Goal: Information Seeking & Learning: Check status

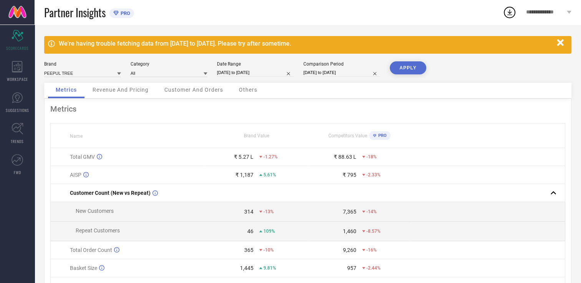
select select "6"
select select "2025"
select select "7"
select select "2025"
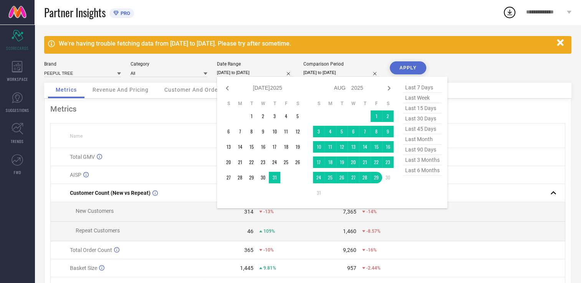
click at [250, 74] on input "[DATE] to [DATE]" at bounding box center [255, 73] width 77 height 8
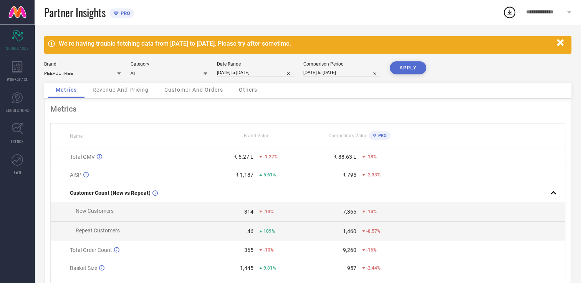
click at [190, 125] on th "Name" at bounding box center [128, 136] width 154 height 25
click at [134, 91] on span "Revenue And Pricing" at bounding box center [120, 90] width 56 height 6
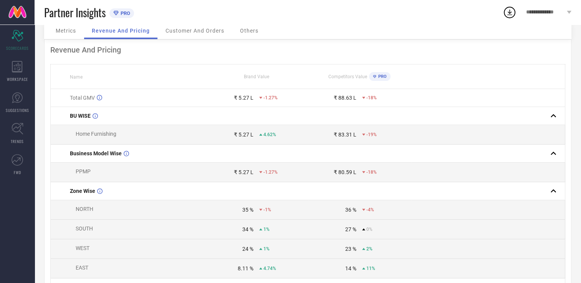
scroll to position [58, 0]
click at [186, 30] on span "Customer And Orders" at bounding box center [194, 31] width 59 height 6
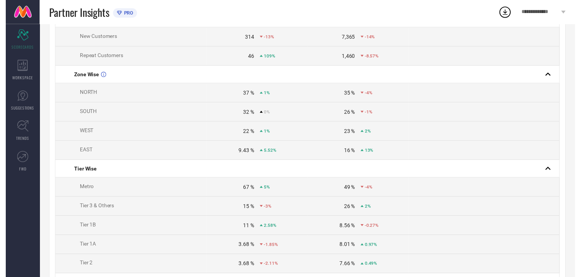
scroll to position [0, 0]
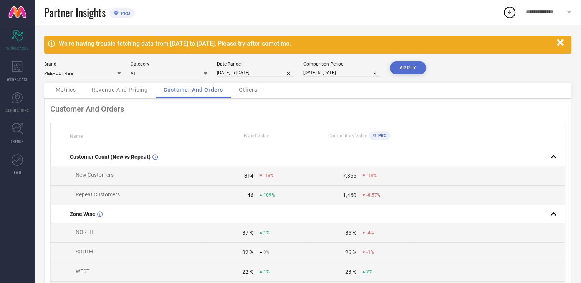
click at [248, 96] on div "Others" at bounding box center [248, 90] width 34 height 15
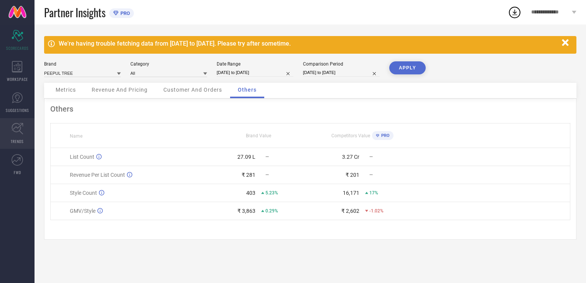
click at [18, 132] on icon at bounding box center [18, 129] width 12 height 12
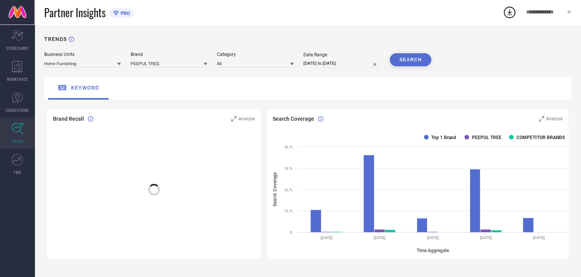
scroll to position [134, 0]
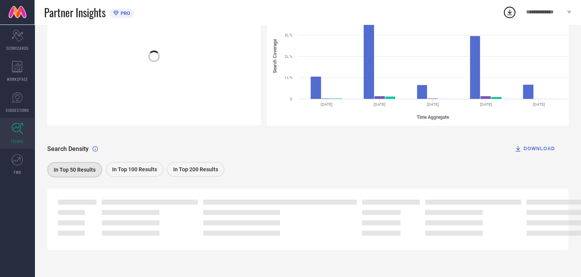
click at [124, 167] on span "In Top 100 Results" at bounding box center [134, 170] width 45 height 6
click at [184, 168] on span "In Top 200 Results" at bounding box center [195, 170] width 45 height 6
